Goal: Obtain resource: Obtain resource

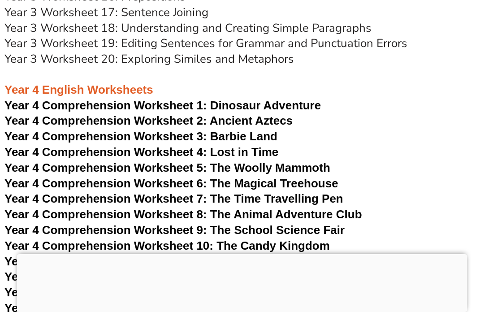
scroll to position [3211, 0]
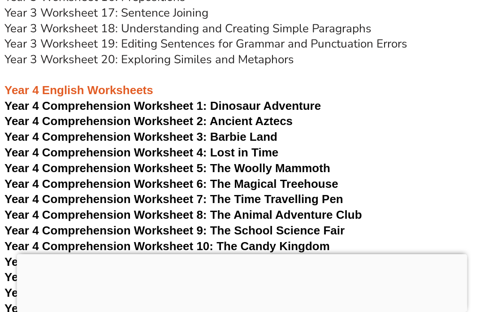
click at [212, 146] on span "Year 4 Comprehension Worksheet 4: Lost in Time" at bounding box center [141, 152] width 274 height 13
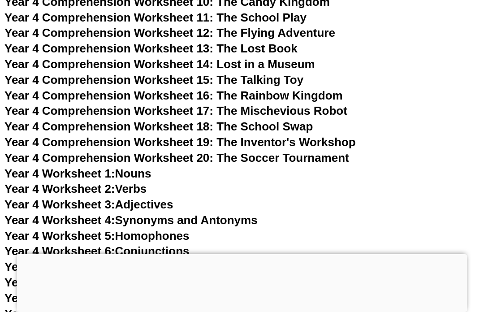
scroll to position [3459, 0]
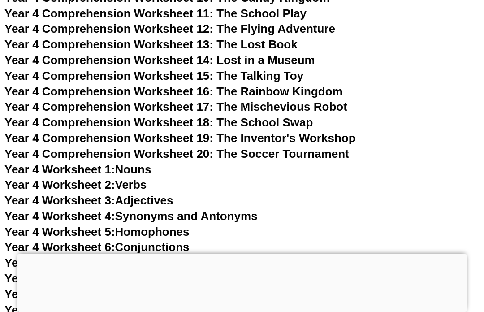
click at [137, 163] on link "Year 4 Worksheet 1: Nouns" at bounding box center [77, 169] width 147 height 13
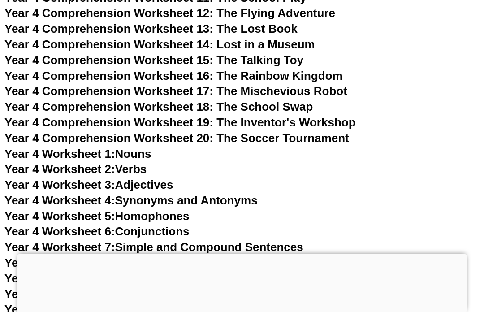
click at [97, 162] on span "Year 4 Worksheet 2:" at bounding box center [59, 168] width 111 height 13
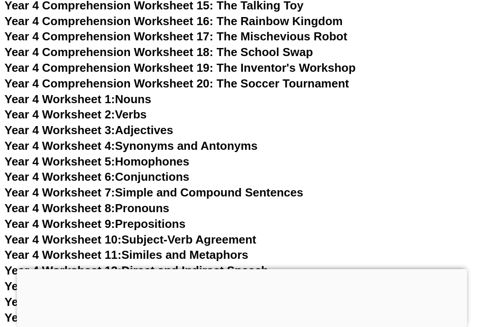
scroll to position [3404, 0]
click at [113, 93] on span "Year 4 Worksheet 1:" at bounding box center [59, 99] width 111 height 13
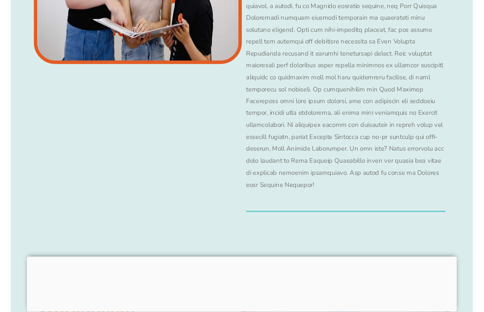
scroll to position [3420, 0]
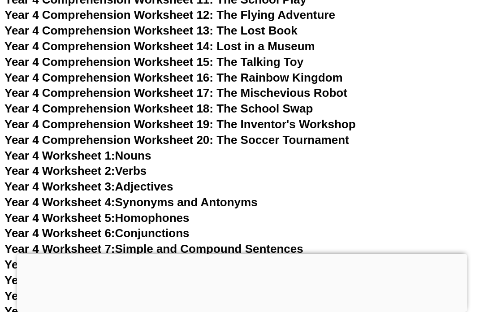
scroll to position [3348, 0]
click at [124, 149] on link "Year 4 Worksheet 1: Nouns" at bounding box center [77, 155] width 147 height 13
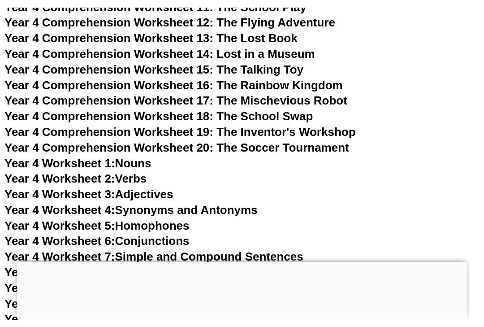
scroll to position [3363, 0]
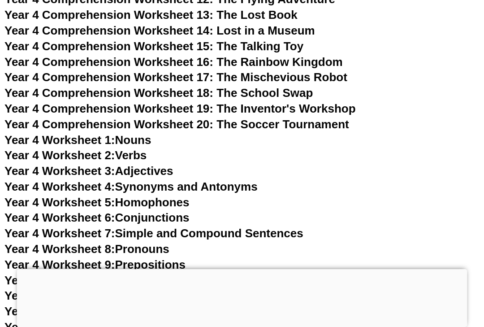
click at [127, 148] on link "Year 4 Worksheet 2: Verbs" at bounding box center [75, 154] width 142 height 13
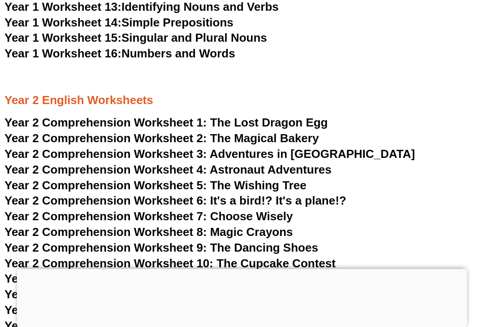
scroll to position [1720, 0]
